Goal: Task Accomplishment & Management: Manage account settings

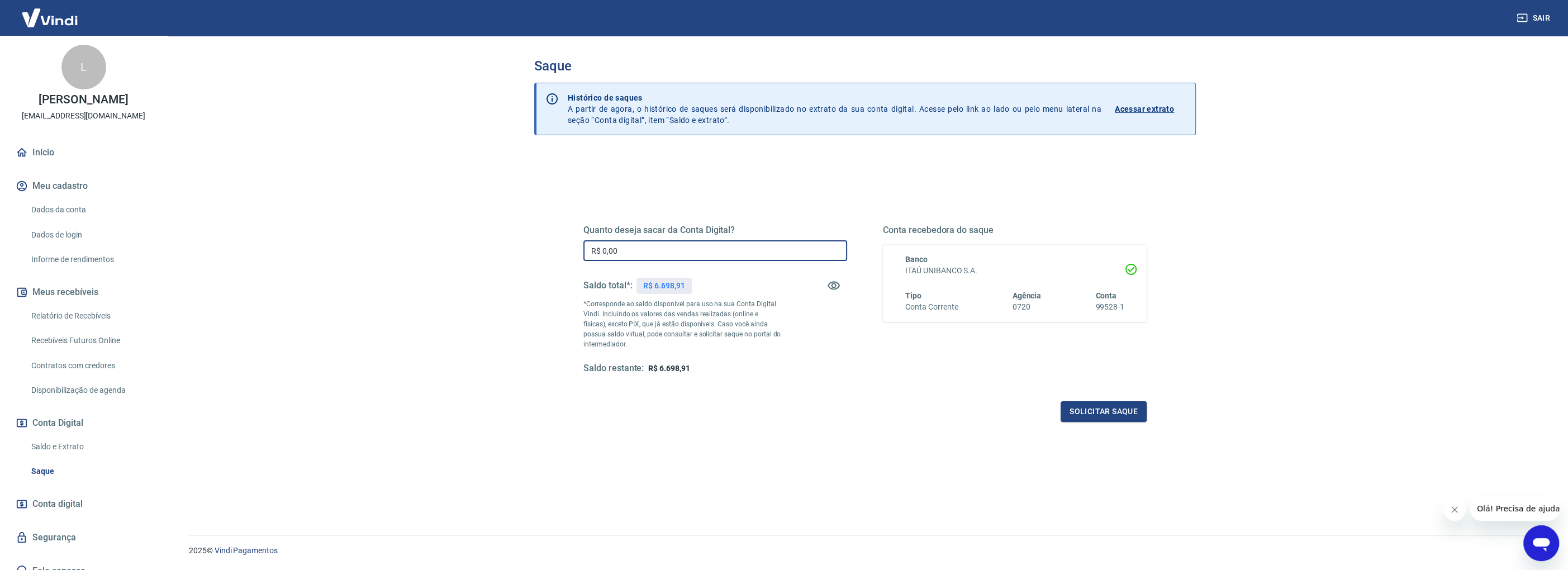
drag, startPoint x: 631, startPoint y: 251, endPoint x: 481, endPoint y: 251, distance: 150.0
click at [485, 251] on main "Saque Histórico de saques A partir de agora, o histórico de saques será disponi…" at bounding box center [865, 303] width 1406 height 535
type input "R$ 6.698,91"
click at [1088, 406] on button "Solicitar saque" at bounding box center [1103, 412] width 86 height 21
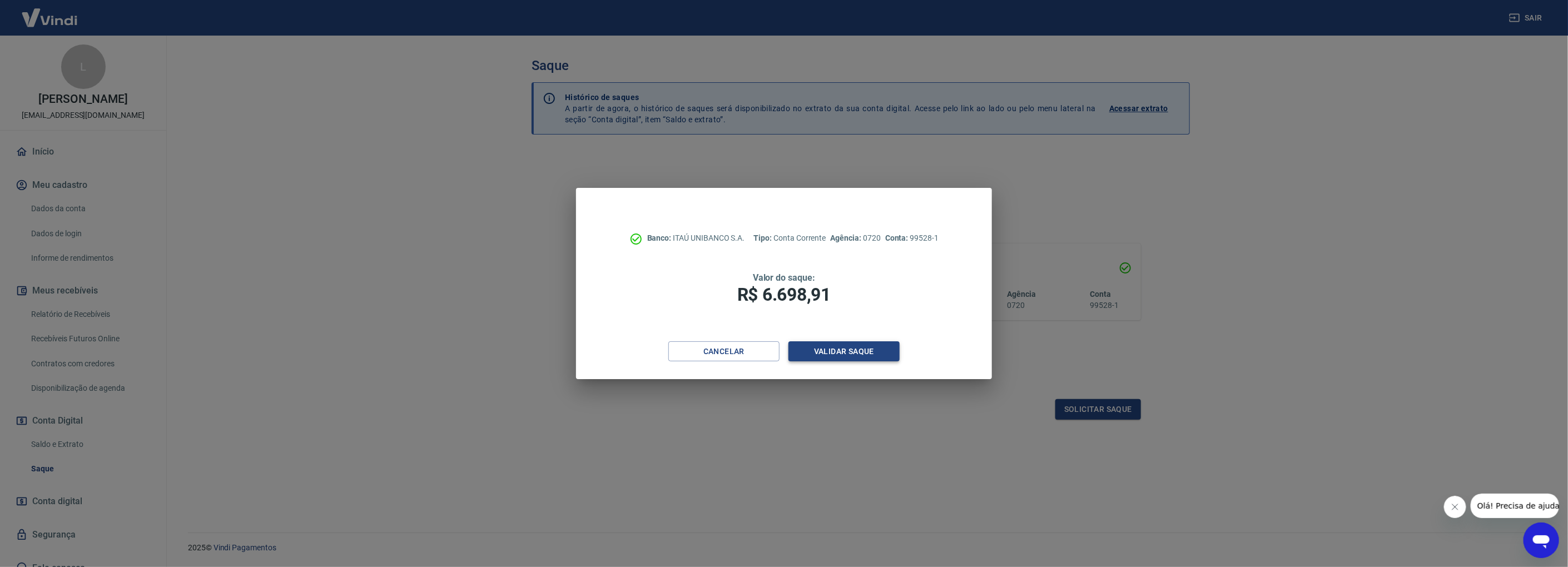
click at [868, 350] on button "Validar saque" at bounding box center [844, 351] width 111 height 21
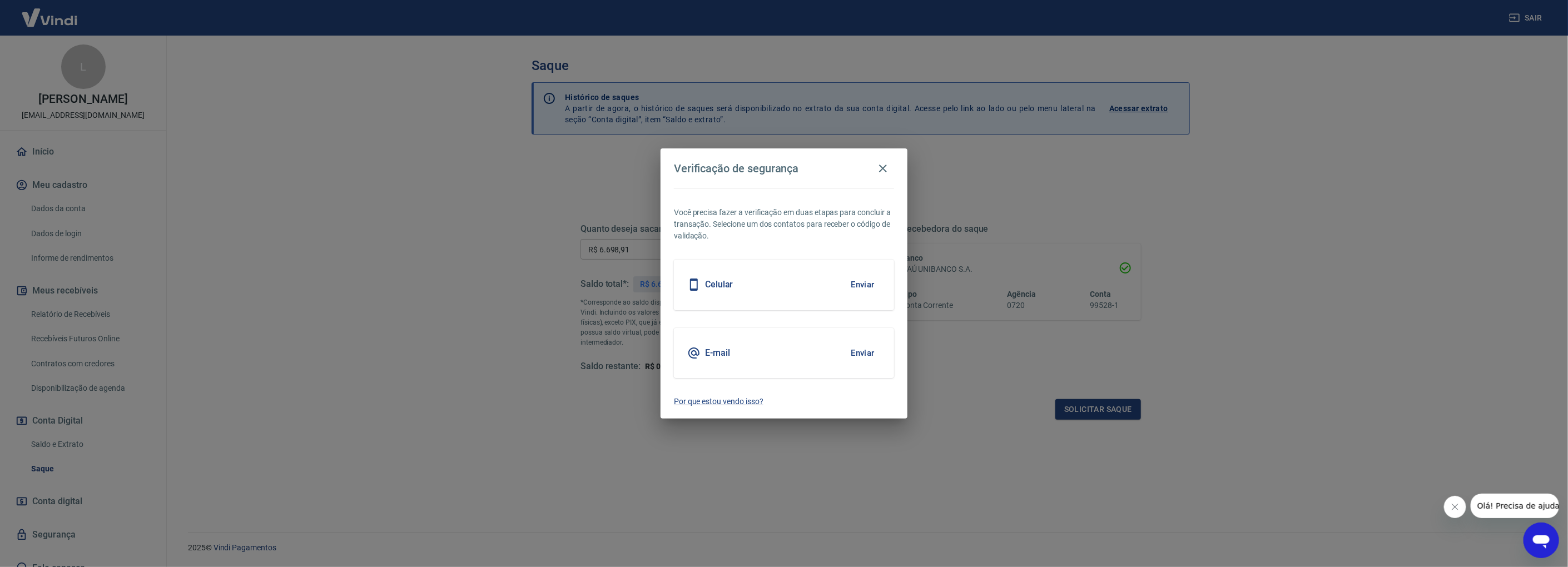
click at [826, 281] on div "Celular Enviar" at bounding box center [784, 285] width 221 height 50
click at [862, 280] on button "Enviar" at bounding box center [863, 284] width 36 height 23
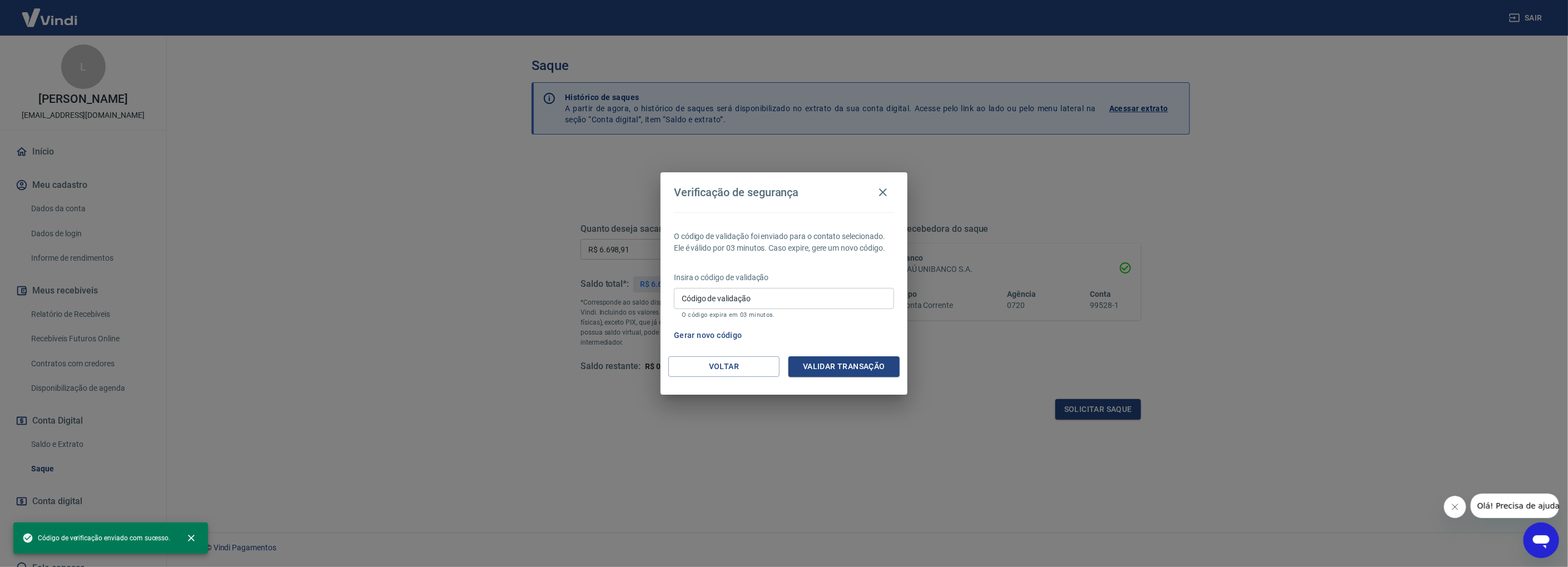
click at [809, 305] on input "Código de validação" at bounding box center [784, 298] width 221 height 21
click at [712, 335] on button "Gerar novo código" at bounding box center [708, 335] width 77 height 21
click at [881, 192] on icon "button" at bounding box center [883, 192] width 14 height 14
